Goal: Task Accomplishment & Management: Use online tool/utility

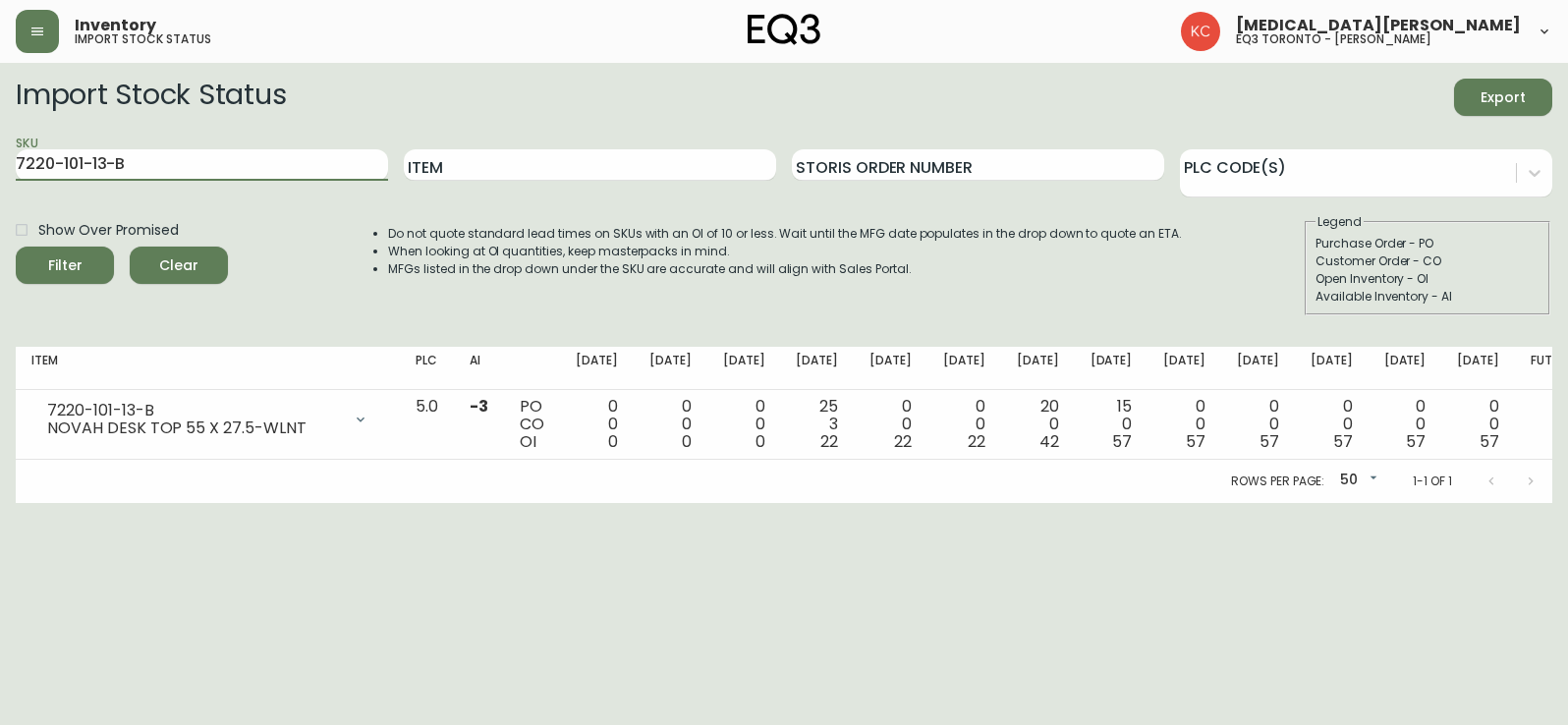
drag, startPoint x: 1, startPoint y: 176, endPoint x: 1, endPoint y: 162, distance: 14.0
click at [1, 185] on main "Import Stock Status Export SKU 7220-101-13-B Item Storis Order Number PLC Code(…" at bounding box center [784, 283] width 1568 height 440
paste input "[PHONE_NUMBER]"
click at [16, 247] on button "Filter" at bounding box center [65, 266] width 99 height 38
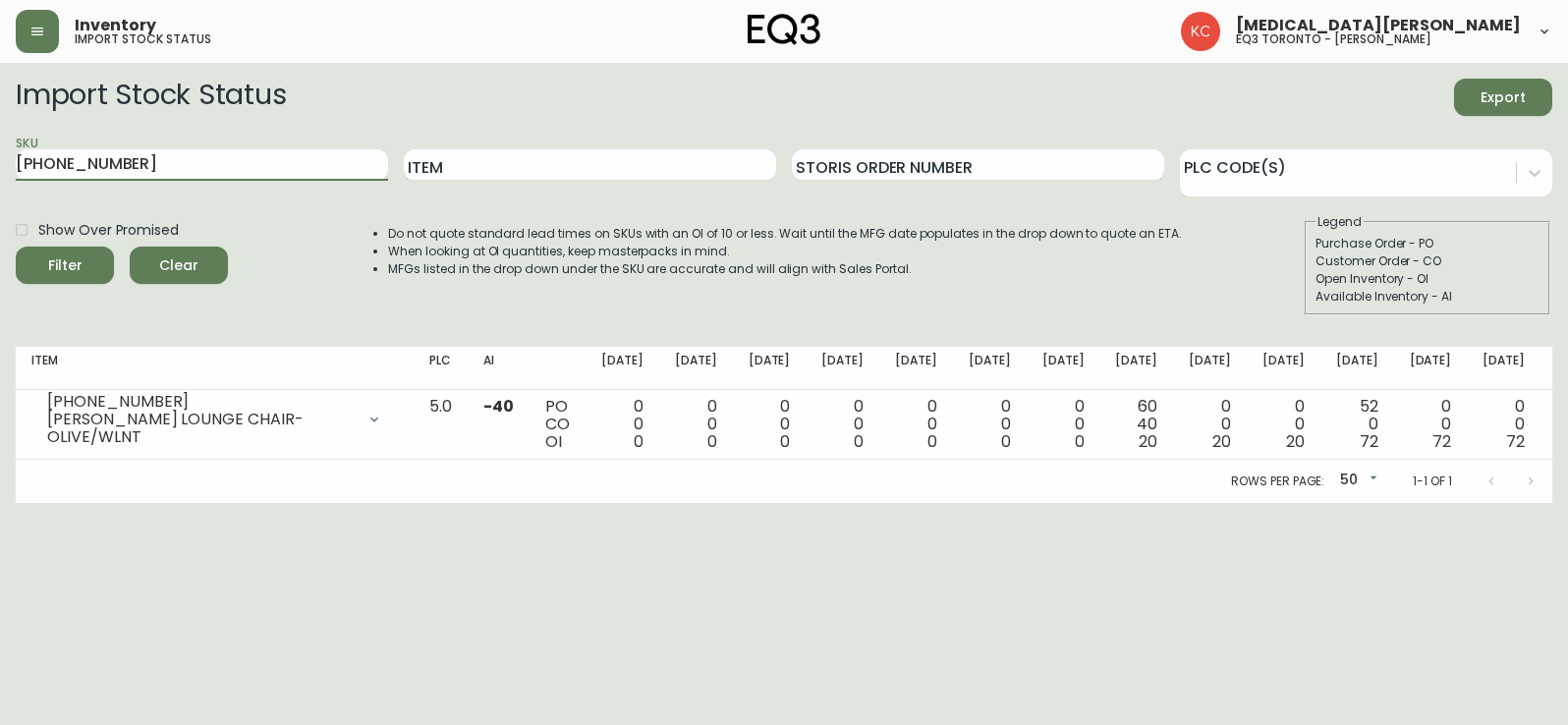
drag, startPoint x: 114, startPoint y: 163, endPoint x: 1, endPoint y: 124, distance: 119.5
click at [1, 152] on main "Import Stock Status Export SKU [PHONE_NUMBER] Item Storis Order Number PLC Code…" at bounding box center [784, 283] width 1568 height 440
paste input "1"
click at [16, 247] on button "Filter" at bounding box center [65, 266] width 99 height 38
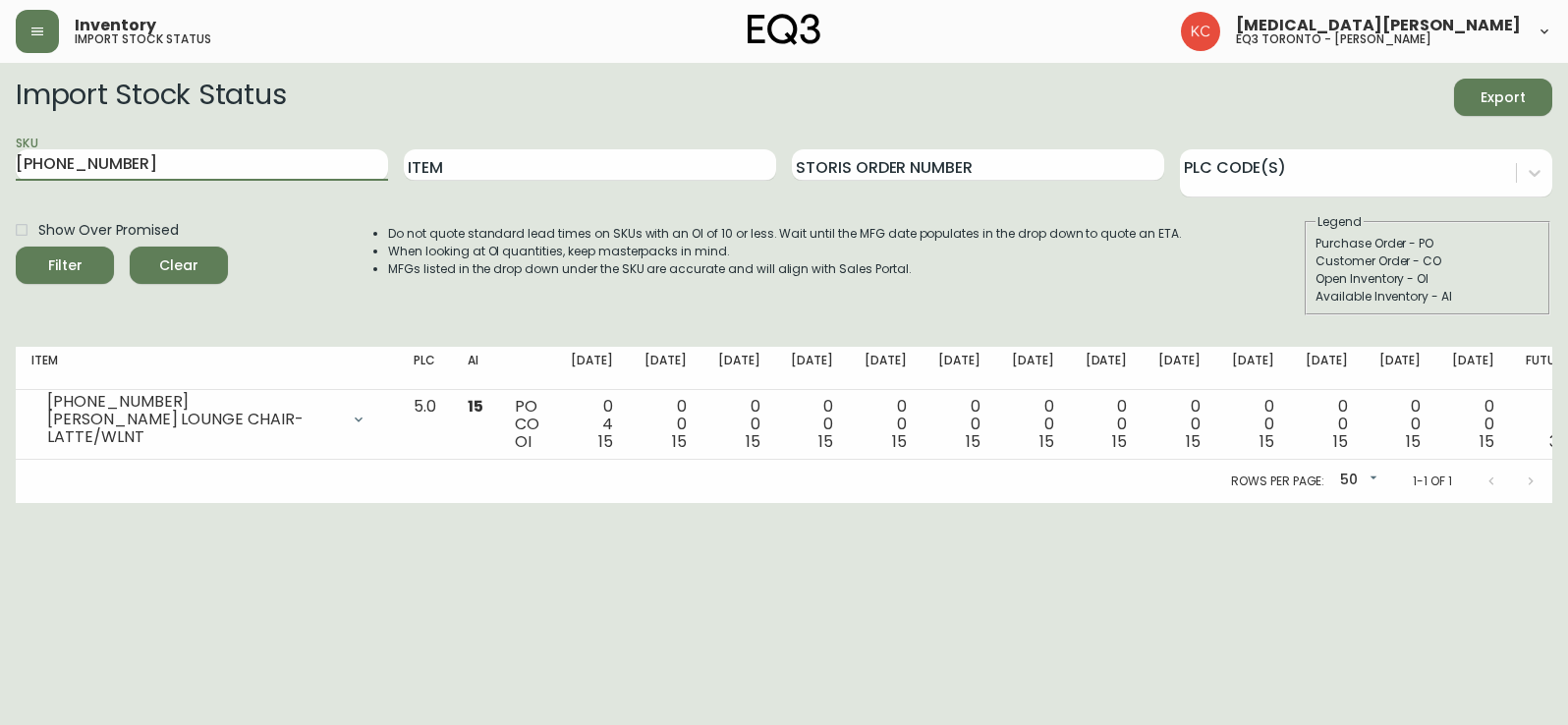
drag, startPoint x: 162, startPoint y: 179, endPoint x: 1, endPoint y: 75, distance: 191.7
click at [1, 96] on main "Import Stock Status Export SKU [PHONE_NUMBER] Item Storis Order Number PLC Code…" at bounding box center [784, 283] width 1568 height 440
paste input "20-980-13-A"
click at [16, 247] on button "Filter" at bounding box center [65, 266] width 99 height 38
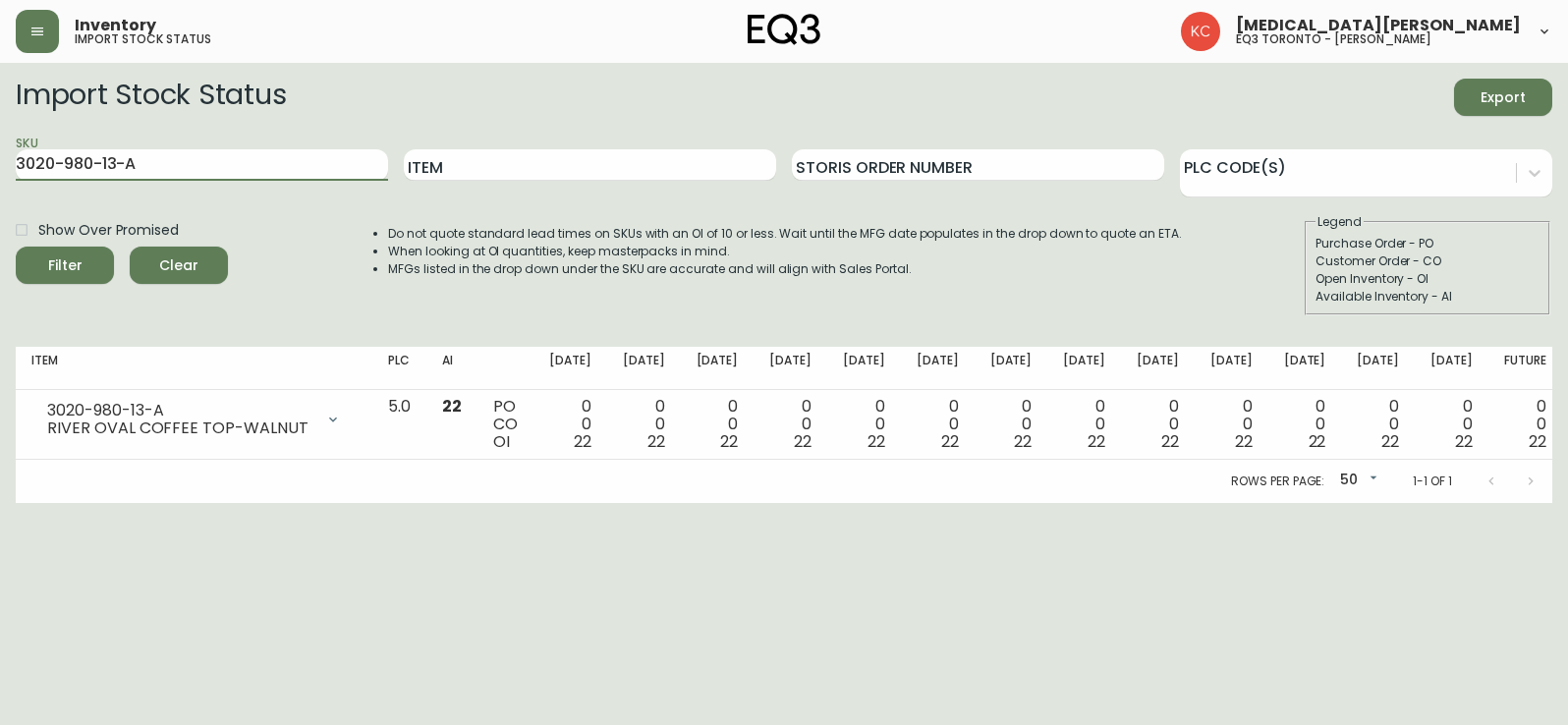
drag, startPoint x: 176, startPoint y: 171, endPoint x: 3, endPoint y: 144, distance: 175.1
click at [1, 191] on main "Import Stock Status Export SKU 3020-980-13-A Item Storis Order Number PLC Code(…" at bounding box center [784, 283] width 1568 height 440
paste input "40-B"
click at [16, 247] on button "Filter" at bounding box center [65, 266] width 99 height 38
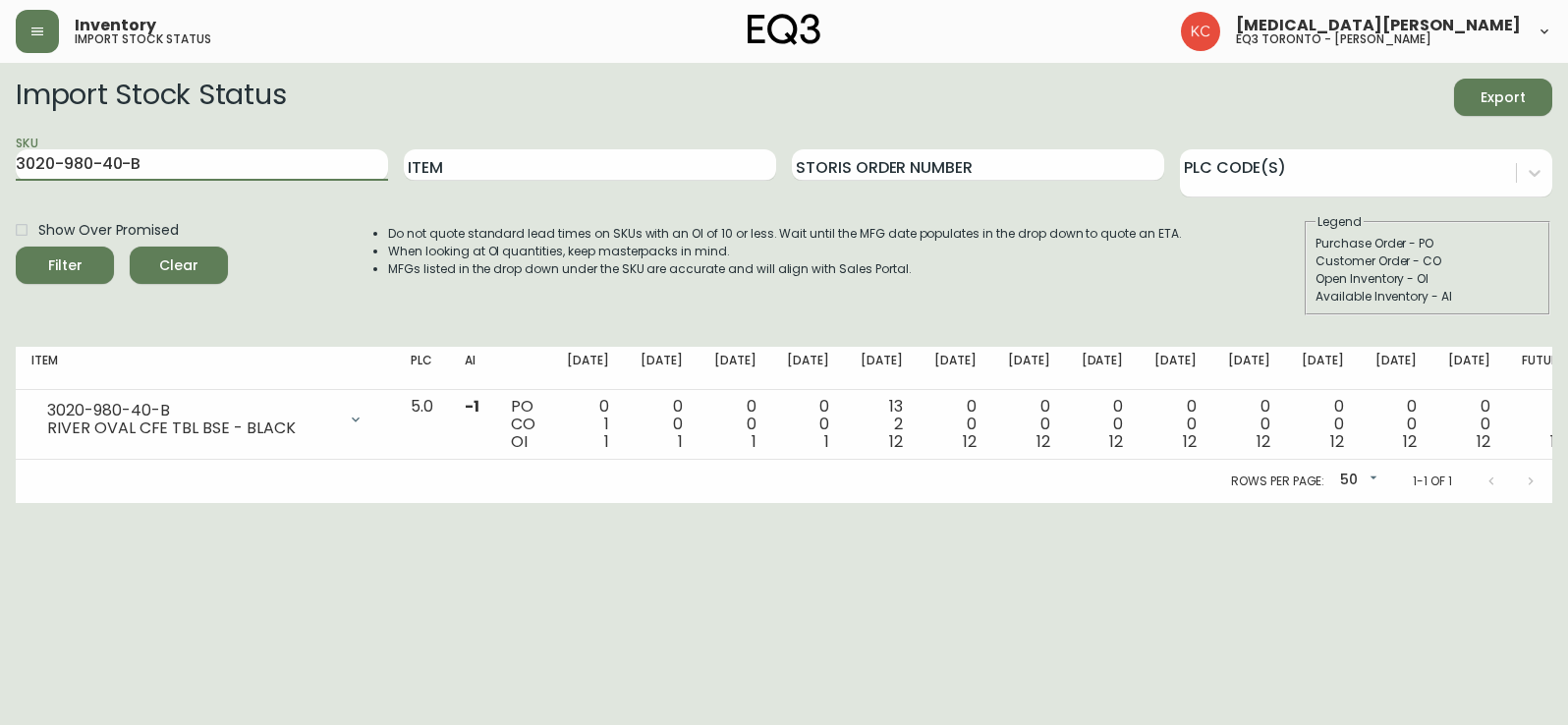
drag, startPoint x: 164, startPoint y: 164, endPoint x: 38, endPoint y: 113, distance: 135.9
click at [21, 127] on form "Import Stock Status Export SKU 3020-980-40-B Item Storis Order Number PLC Code(…" at bounding box center [784, 197] width 1537 height 237
type input "3"
click at [50, 172] on input "3" at bounding box center [202, 165] width 372 height 32
type input "s"
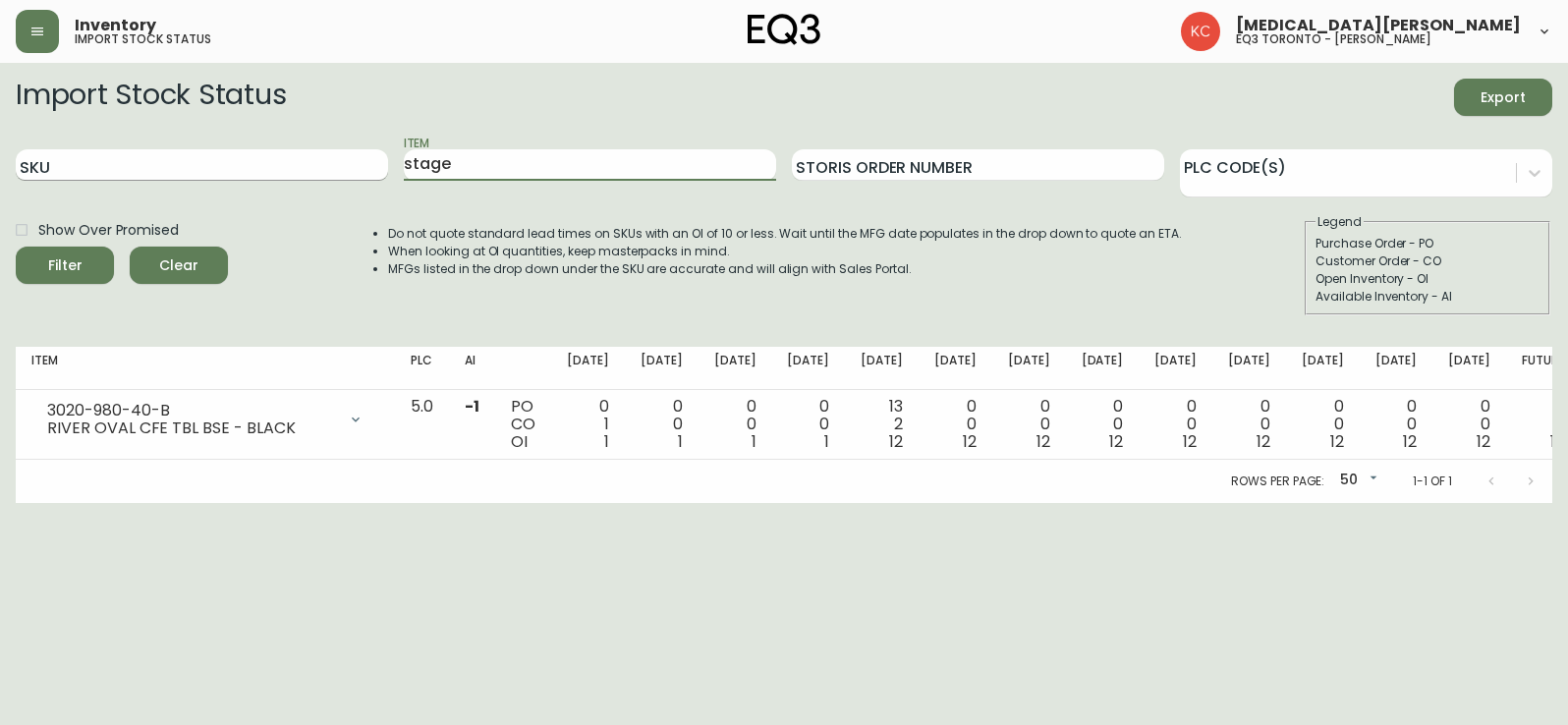
type input "stage"
click at [16, 247] on button "Filter" at bounding box center [65, 266] width 99 height 38
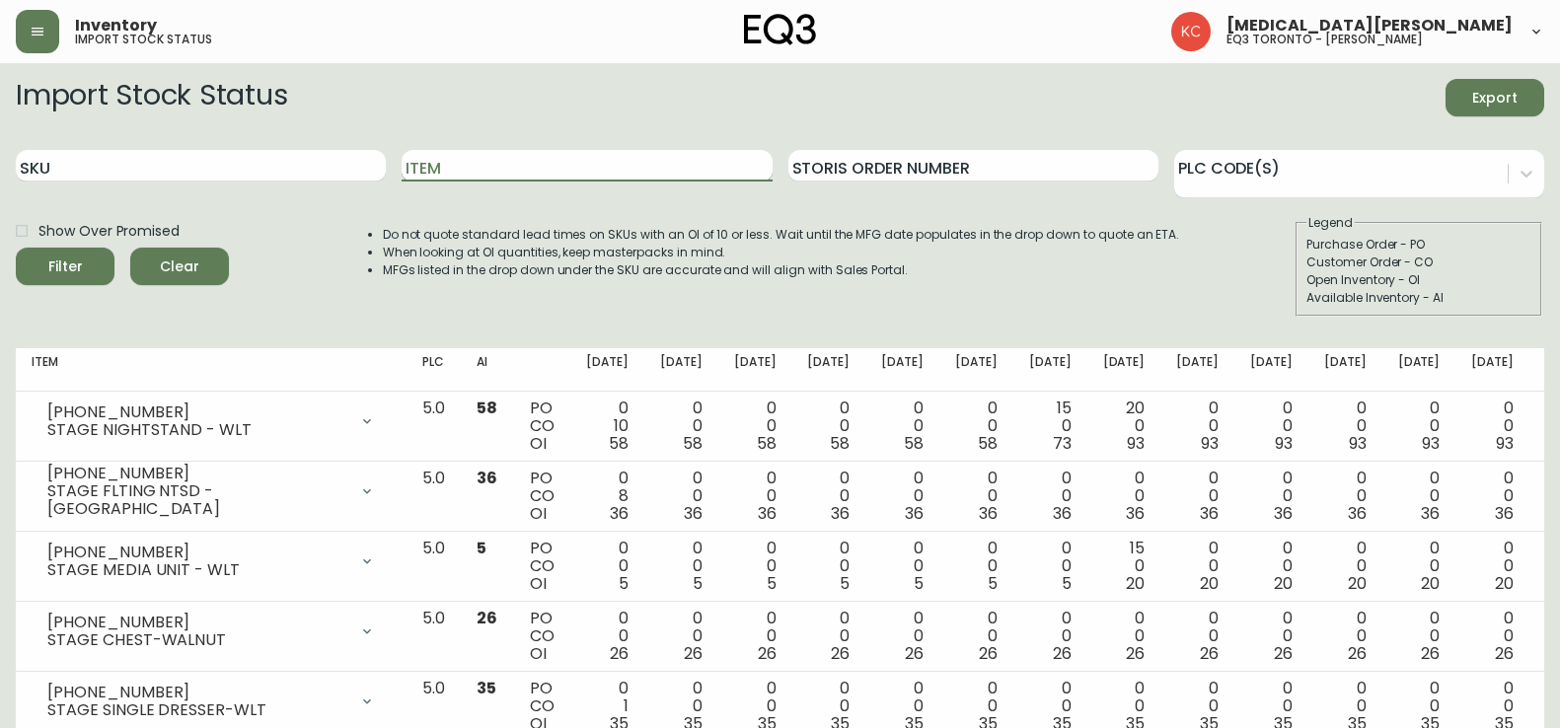
click at [455, 170] on input "Item" at bounding box center [587, 166] width 370 height 32
type input "stage"
click at [16, 248] on button "Filter" at bounding box center [65, 267] width 99 height 38
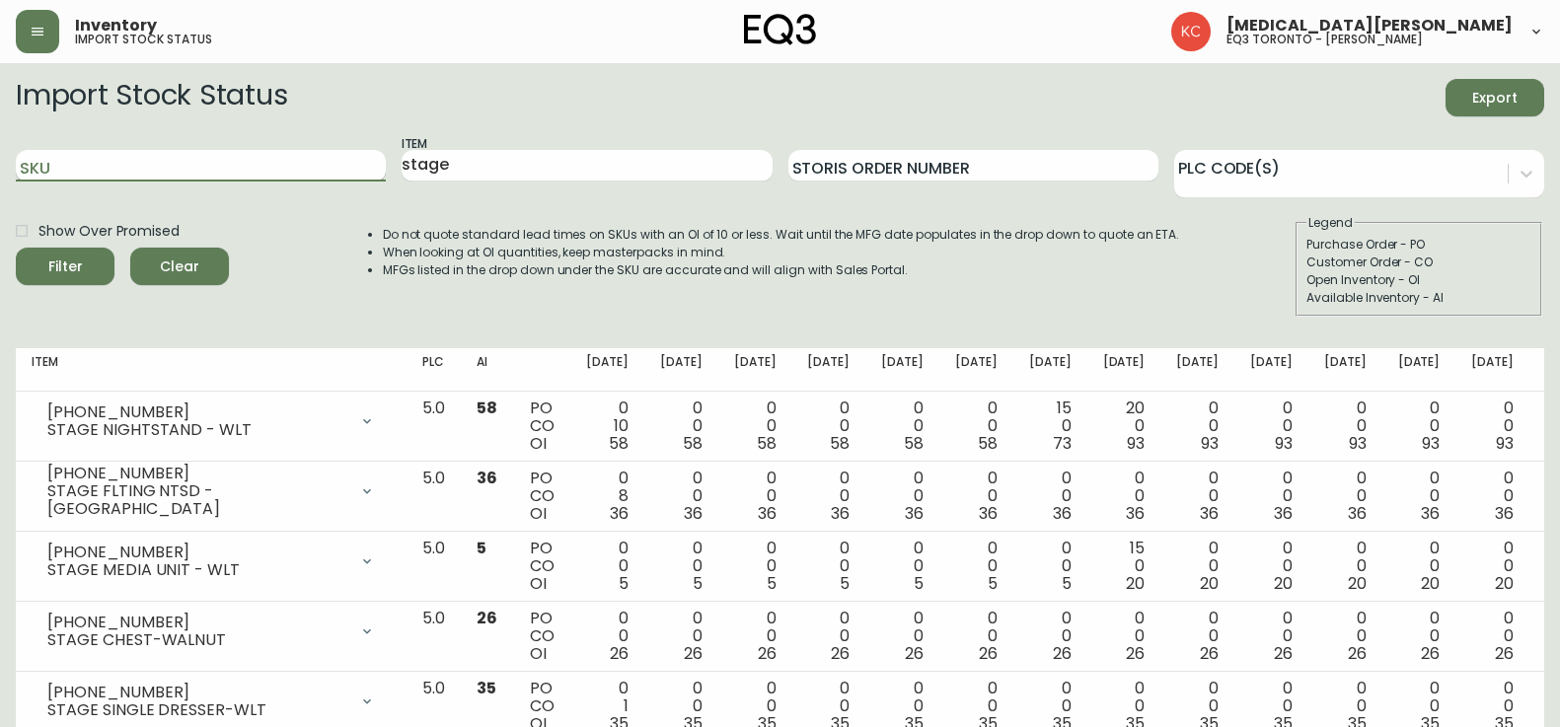
click at [82, 162] on input "SKU" at bounding box center [201, 166] width 370 height 32
paste input "[PHONE_NUMBER]"
type input "[PHONE_NUMBER]"
click at [16, 248] on button "Filter" at bounding box center [65, 267] width 99 height 38
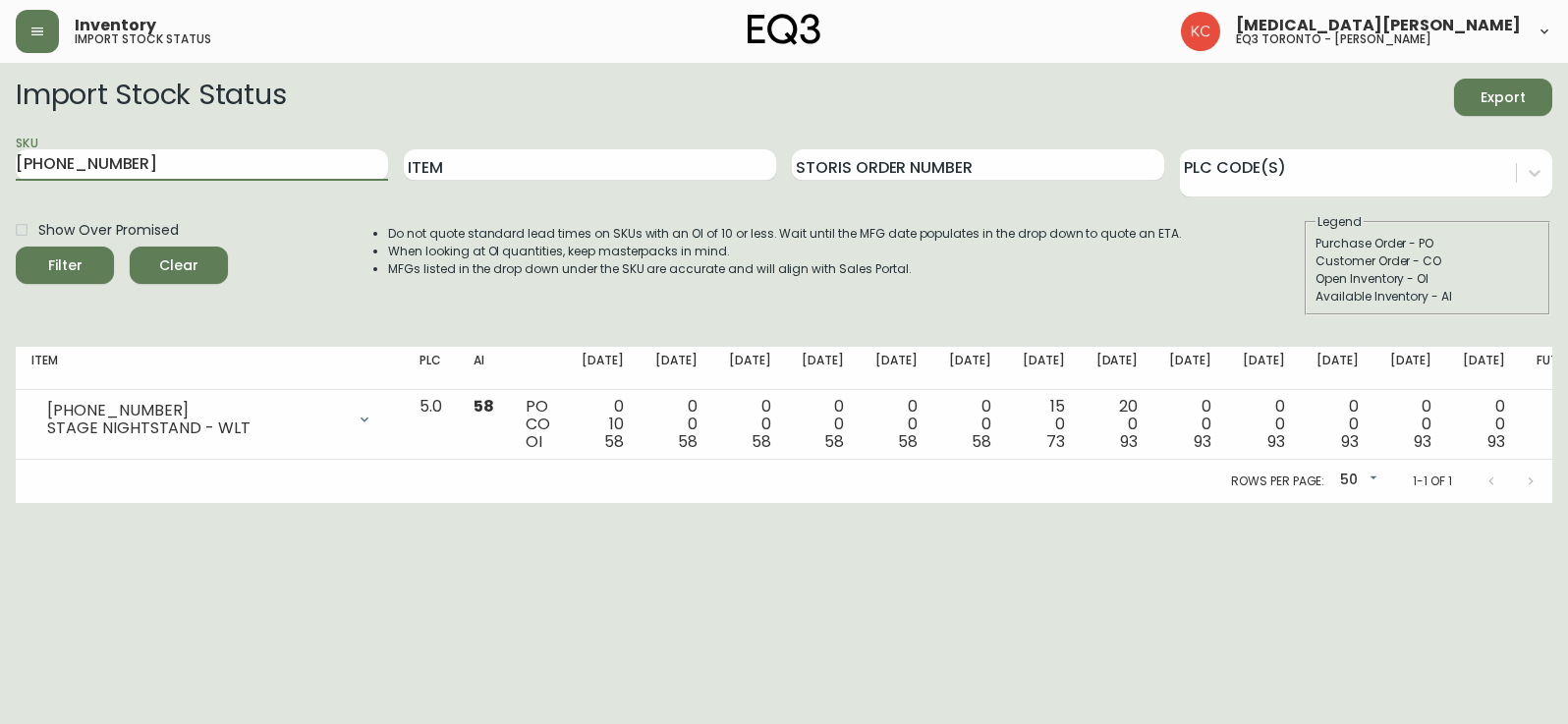
drag, startPoint x: 181, startPoint y: 166, endPoint x: 1, endPoint y: 153, distance: 180.5
click at [1, 158] on main "Import Stock Status Export SKU [PHONE_NUMBER] Item Storis Order Number PLC Code…" at bounding box center [784, 283] width 1568 height 440
type input "BONGO"
click at [16, 247] on button "Filter" at bounding box center [65, 266] width 99 height 38
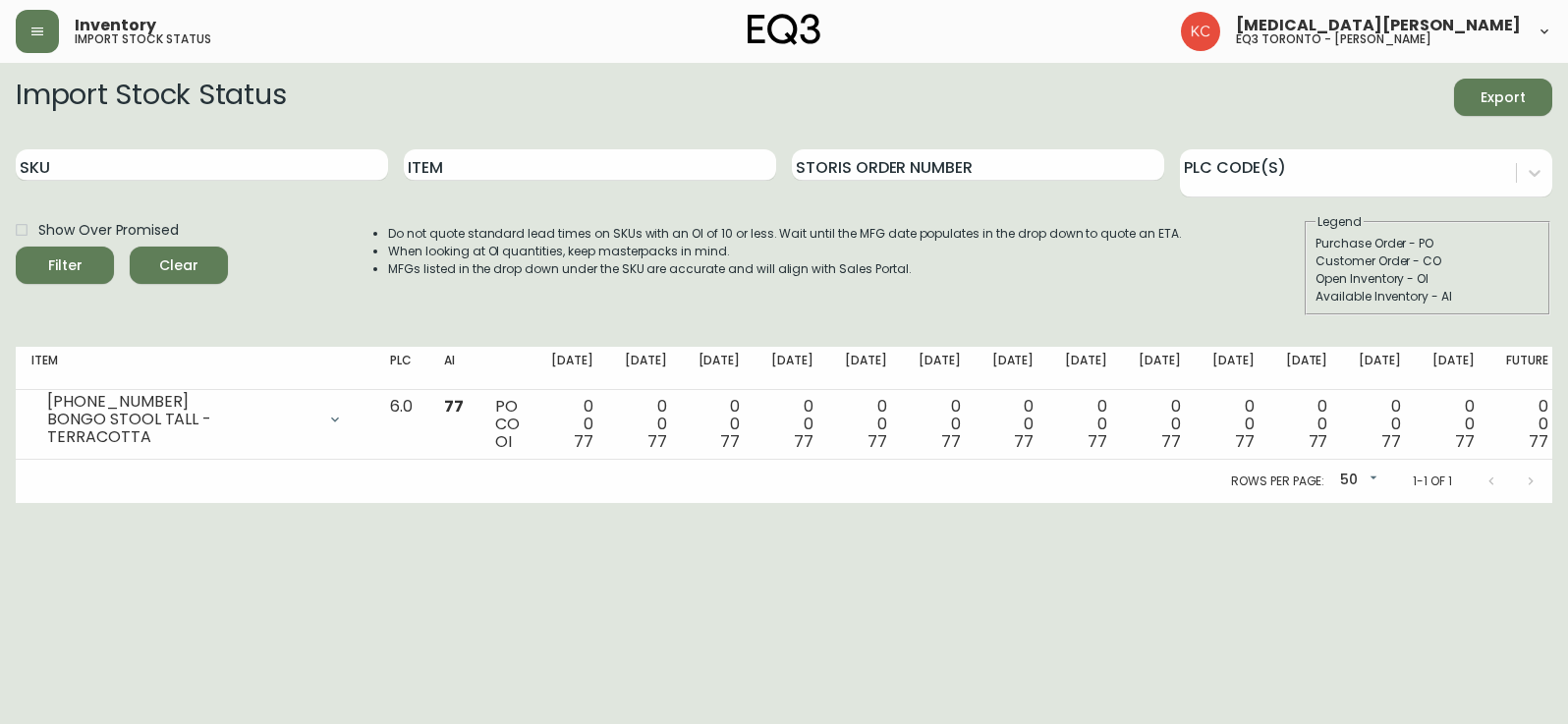
click at [68, 503] on html "Inventory import stock status [MEDICAL_DATA][PERSON_NAME] eq3 toronto - [PERSON…" at bounding box center [784, 251] width 1568 height 503
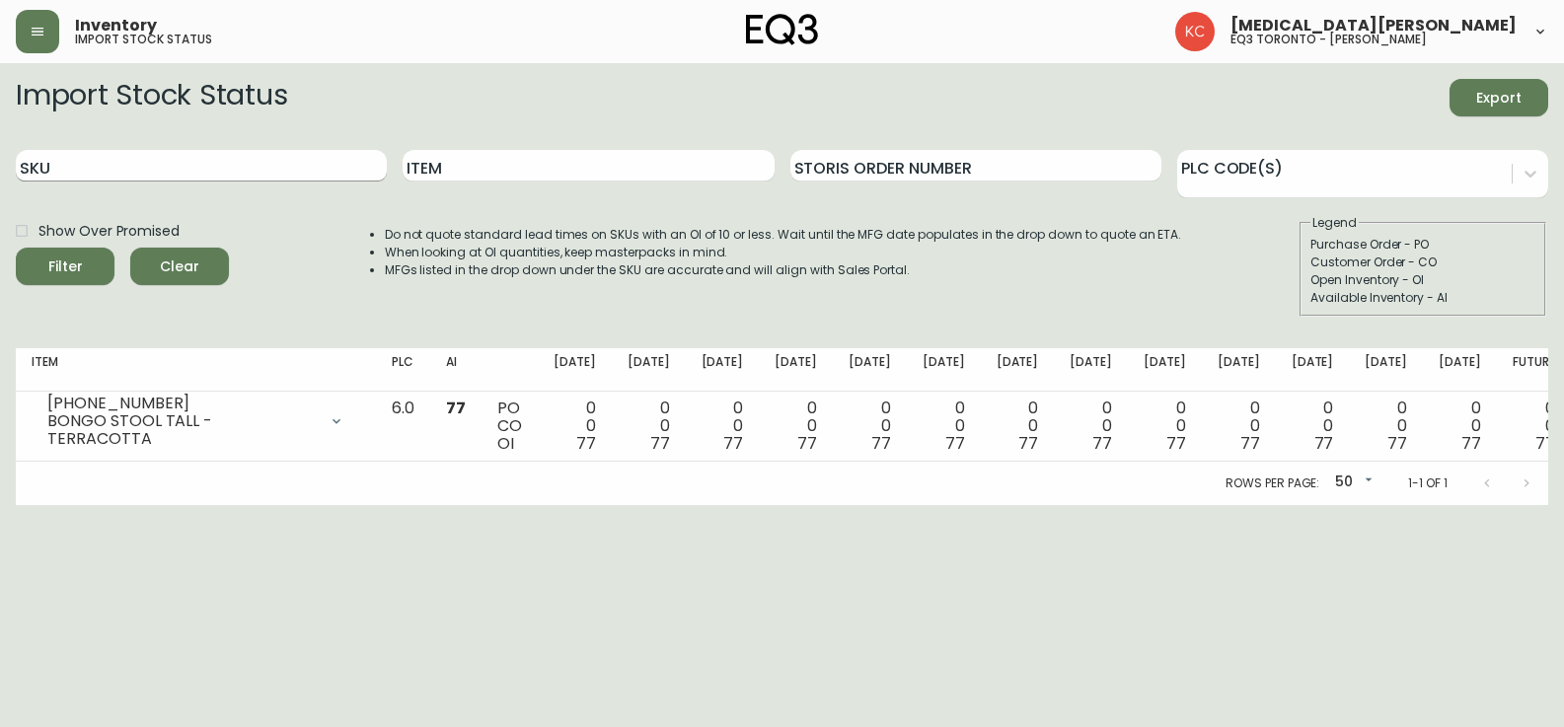
drag, startPoint x: 91, startPoint y: 170, endPoint x: 104, endPoint y: 169, distance: 12.9
click at [94, 170] on input "SKU" at bounding box center [201, 166] width 371 height 32
click at [16, 248] on button "Filter" at bounding box center [65, 267] width 99 height 38
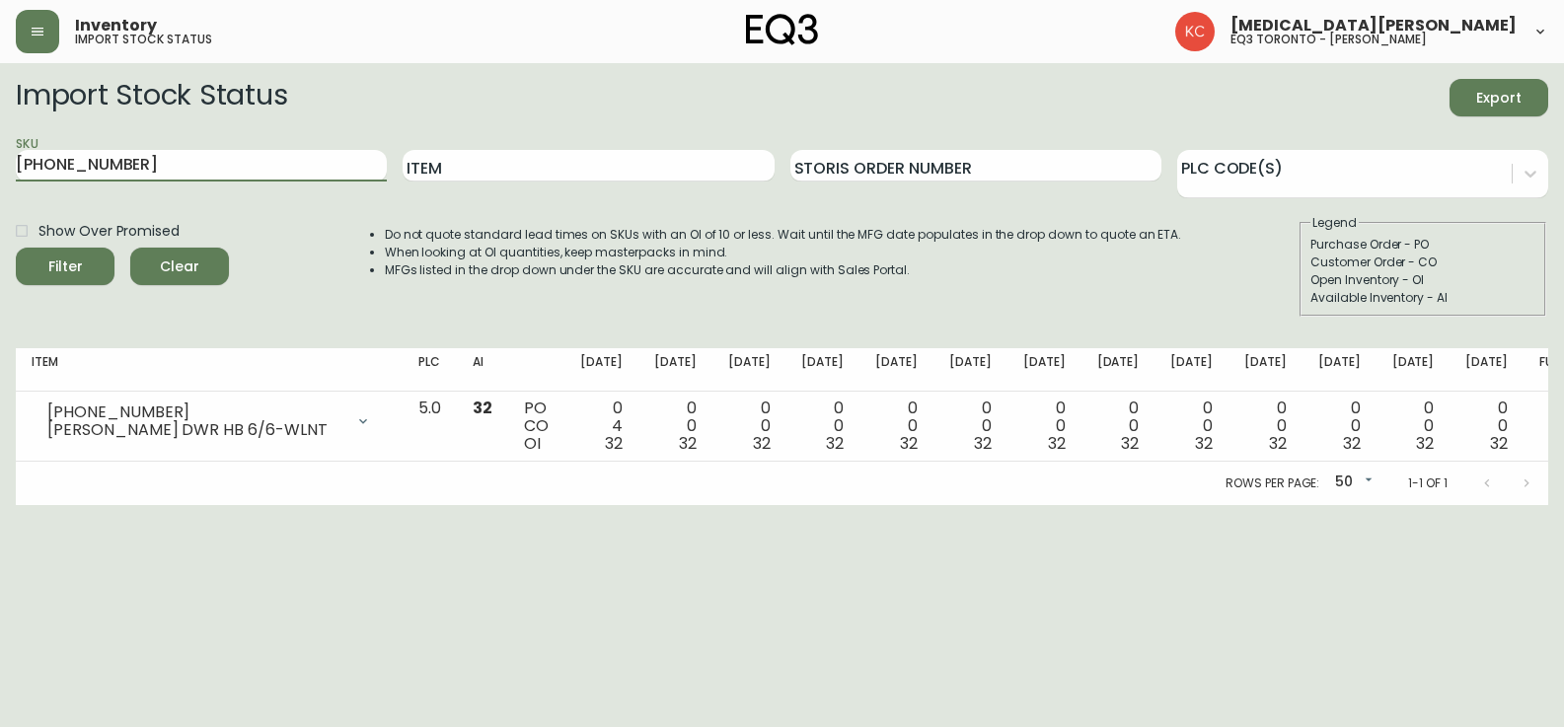
drag, startPoint x: 132, startPoint y: 165, endPoint x: 1, endPoint y: 86, distance: 153.2
click at [1, 86] on main "Import Stock Status Export SKU [PHONE_NUMBER] Item Storis Order Number PLC Code…" at bounding box center [782, 284] width 1564 height 442
click at [16, 248] on button "Filter" at bounding box center [65, 267] width 99 height 38
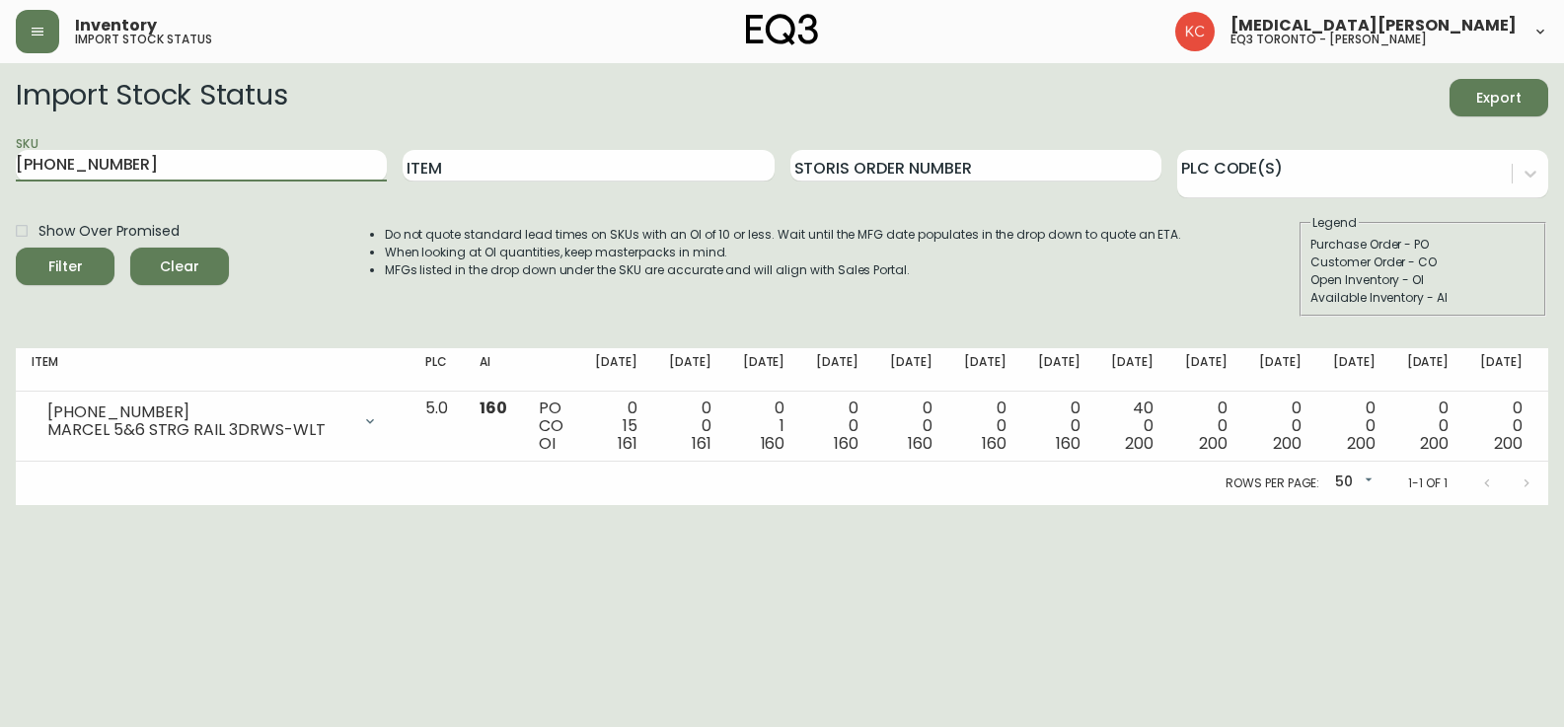
drag, startPoint x: 179, startPoint y: 172, endPoint x: 1, endPoint y: -46, distance: 281.3
click at [1, 0] on html "Inventory import stock status [MEDICAL_DATA][PERSON_NAME] eq3 toronto - [PERSON…" at bounding box center [782, 252] width 1564 height 505
click at [16, 248] on button "Filter" at bounding box center [65, 267] width 99 height 38
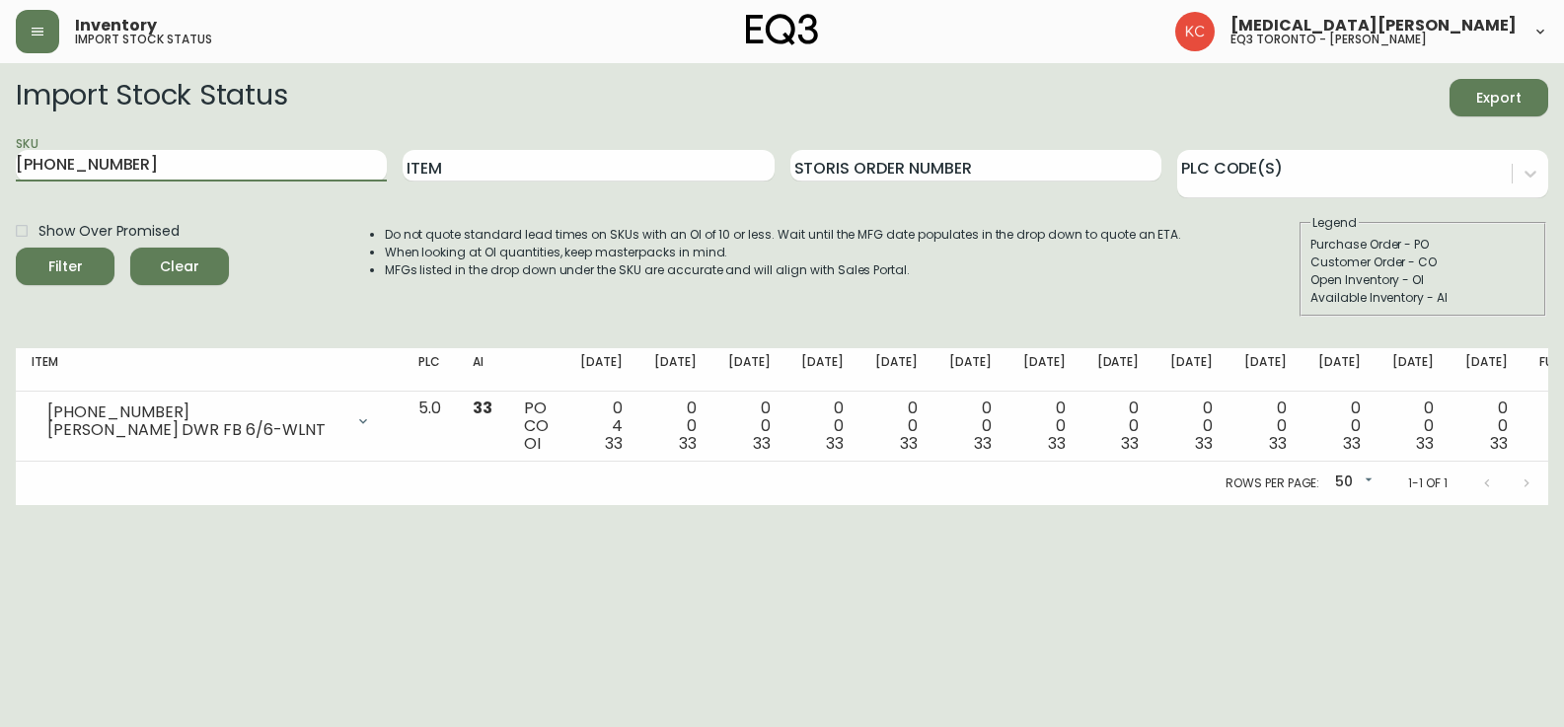
drag, startPoint x: 142, startPoint y: 167, endPoint x: 1, endPoint y: 11, distance: 210.3
click at [1, 11] on div "Inventory import stock status [MEDICAL_DATA][PERSON_NAME] eq3 toronto - [PERSON…" at bounding box center [782, 252] width 1564 height 505
type input "3"
click at [16, 248] on button "Filter" at bounding box center [65, 267] width 99 height 38
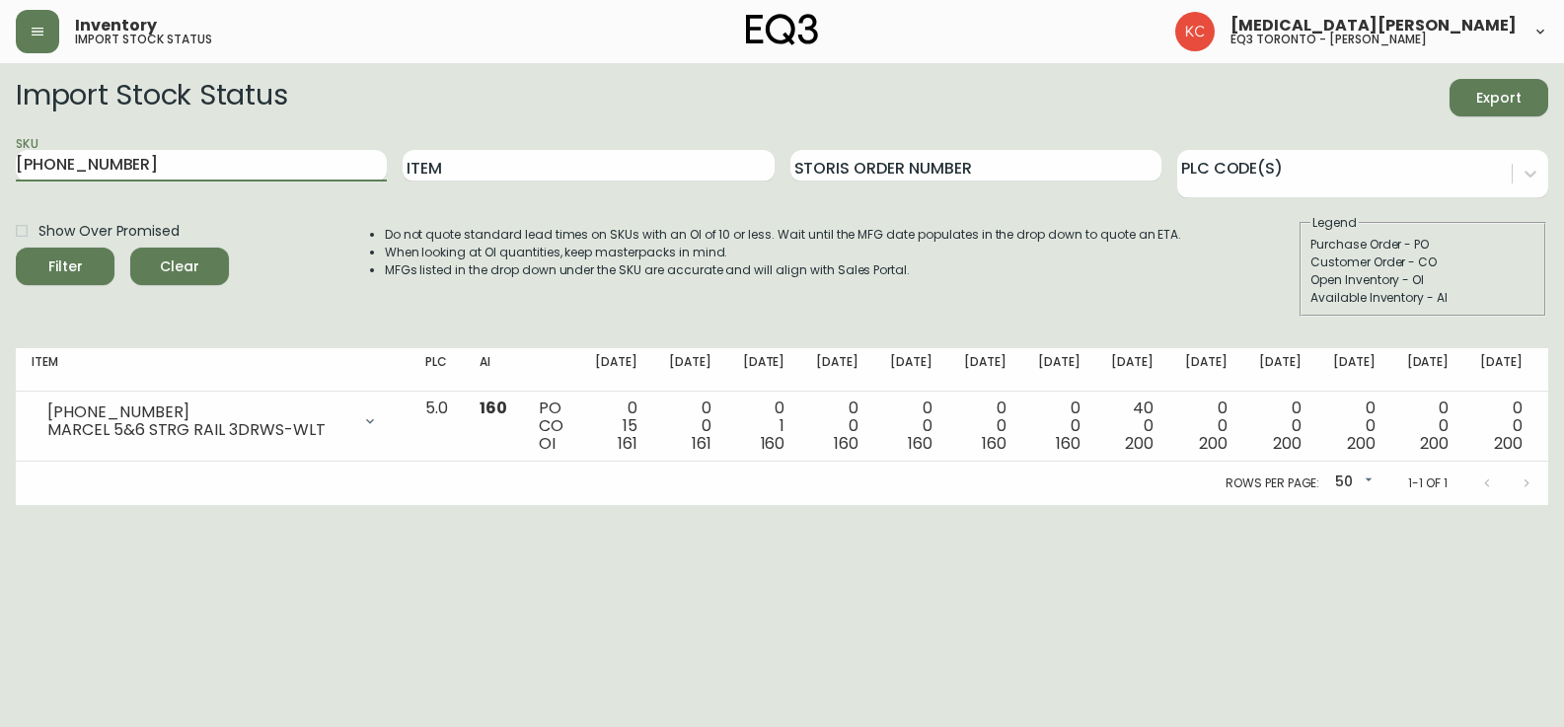
drag, startPoint x: 120, startPoint y: 166, endPoint x: 43, endPoint y: 100, distance: 101.5
click at [77, 126] on form "Import Stock Status Export SKU [PHONE_NUMBER] Item Storis Order Number PLC Code…" at bounding box center [782, 198] width 1533 height 238
click at [16, 248] on button "Filter" at bounding box center [65, 267] width 99 height 38
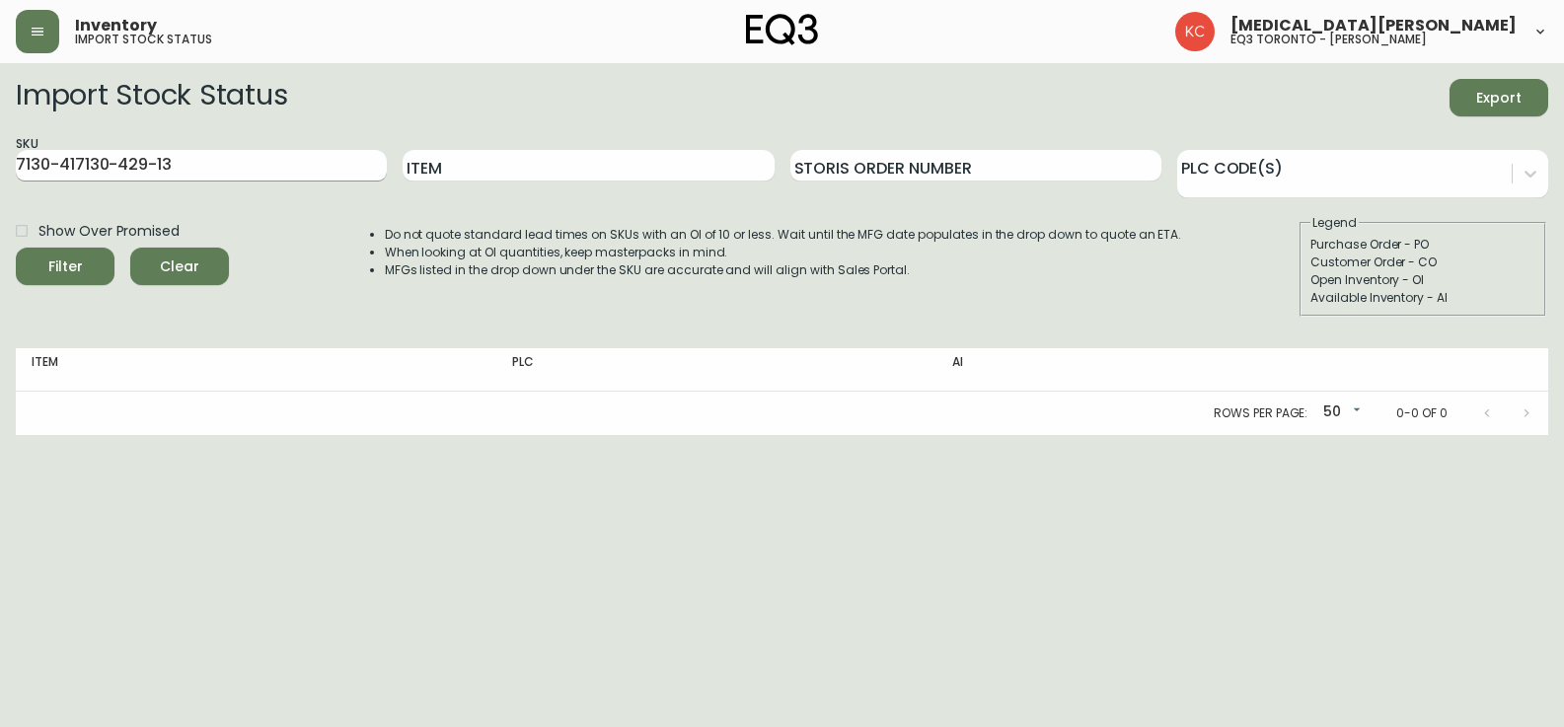
drag, startPoint x: 255, startPoint y: 184, endPoint x: 242, endPoint y: 167, distance: 21.1
click at [239, 171] on div "SKU 7130-417130-429-13" at bounding box center [201, 166] width 371 height 64
drag, startPoint x: 185, startPoint y: 159, endPoint x: 1, endPoint y: 74, distance: 202.2
click at [1, 104] on main "Import Stock Status Export SKU 7130-417130-429-13 Item Storis Order Number PLC …" at bounding box center [782, 249] width 1564 height 372
type input "[PHONE_NUMBER]"
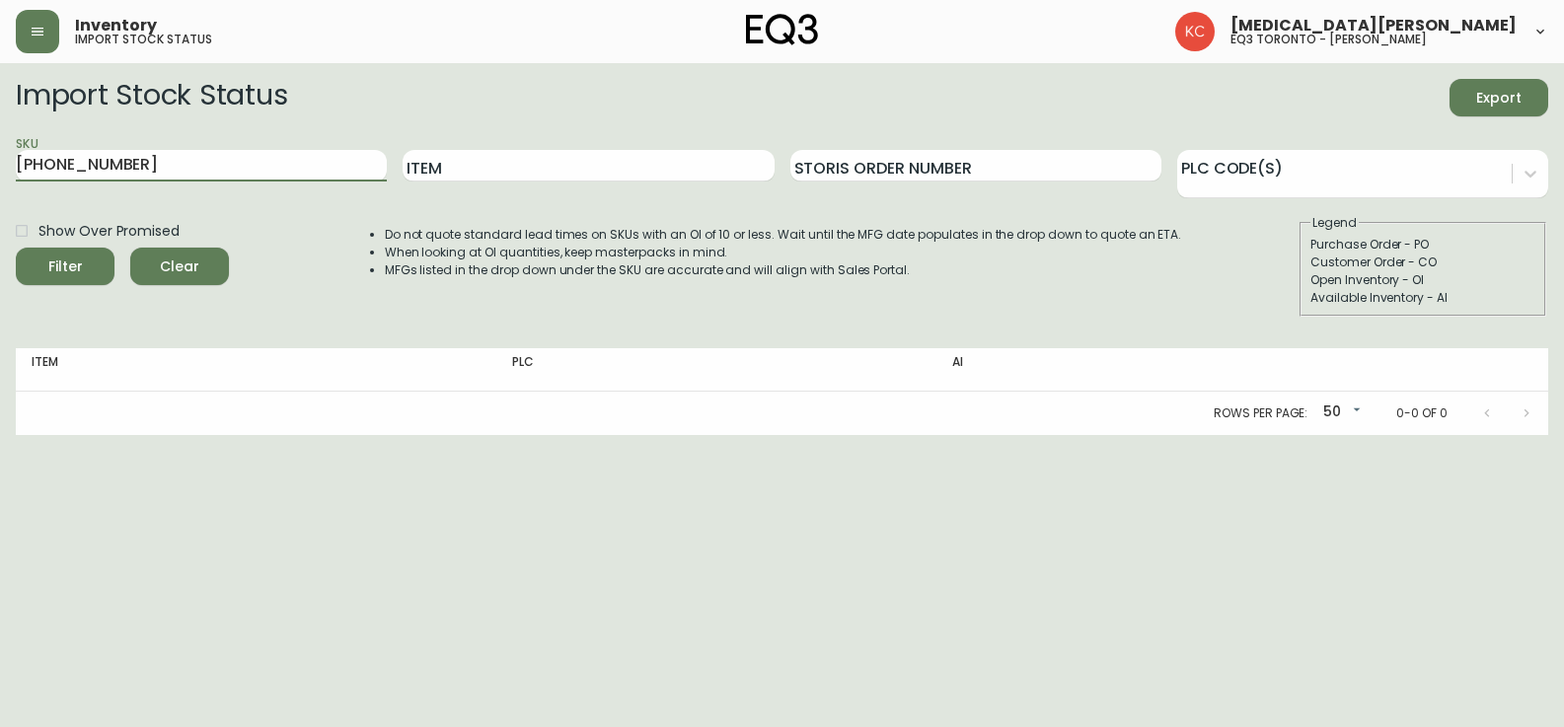
click at [16, 248] on button "Filter" at bounding box center [65, 267] width 99 height 38
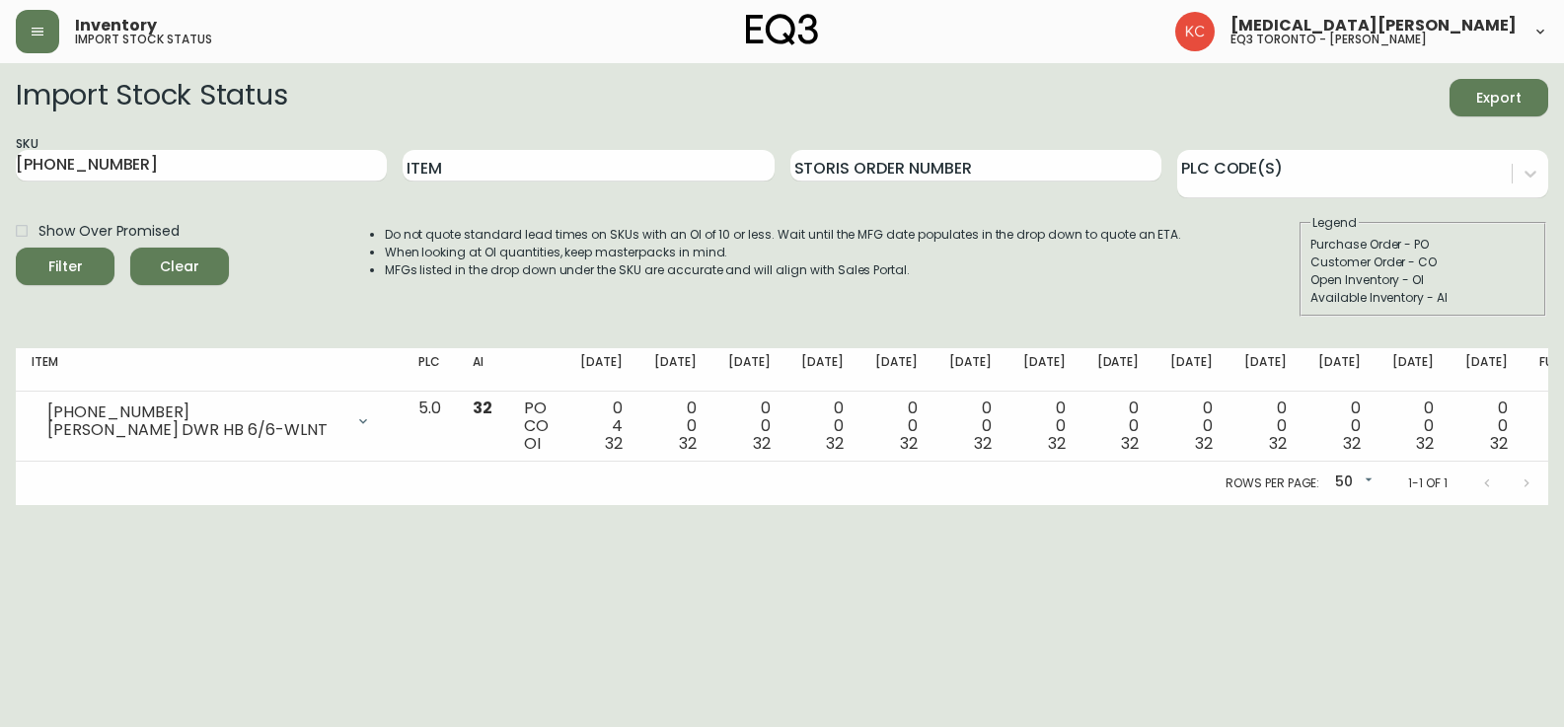
click at [41, 505] on html "Inventory import stock status [MEDICAL_DATA][PERSON_NAME] eq3 toronto - [PERSON…" at bounding box center [782, 252] width 1564 height 505
